Goal: Task Accomplishment & Management: Manage account settings

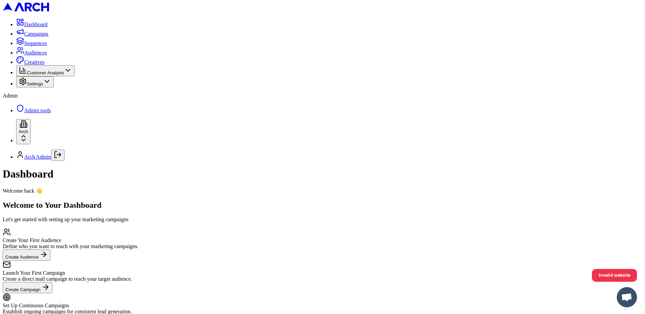
click at [43, 86] on span "Settings" at bounding box center [35, 83] width 16 height 5
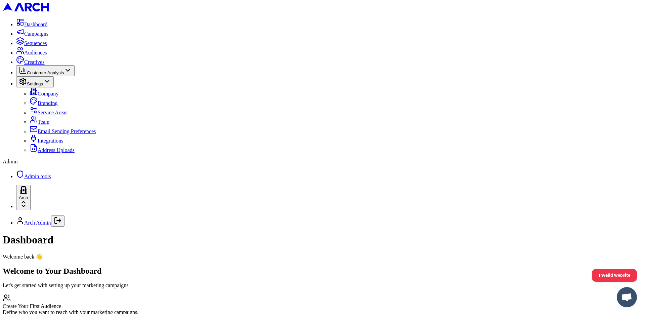
click at [37, 179] on span "Admin tools" at bounding box center [37, 176] width 27 height 6
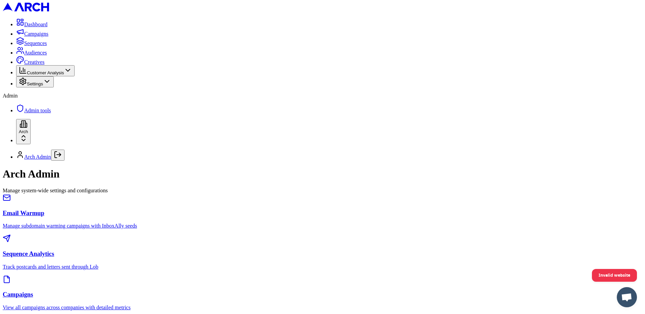
click at [328, 250] on h3 "Sequence Analytics" at bounding box center [323, 253] width 640 height 7
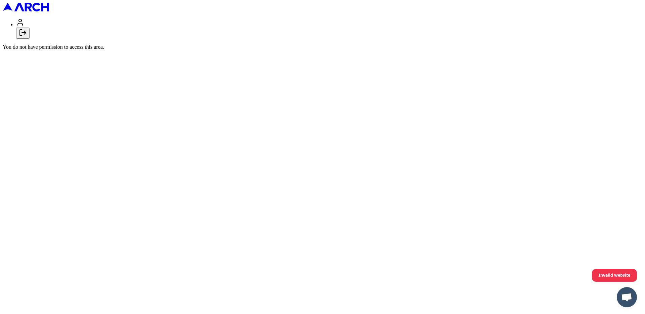
click at [30, 39] on button "Log out" at bounding box center [22, 33] width 13 height 11
type input "[PERSON_NAME][EMAIL_ADDRESS][DOMAIN_NAME]"
